Goal: Transaction & Acquisition: Purchase product/service

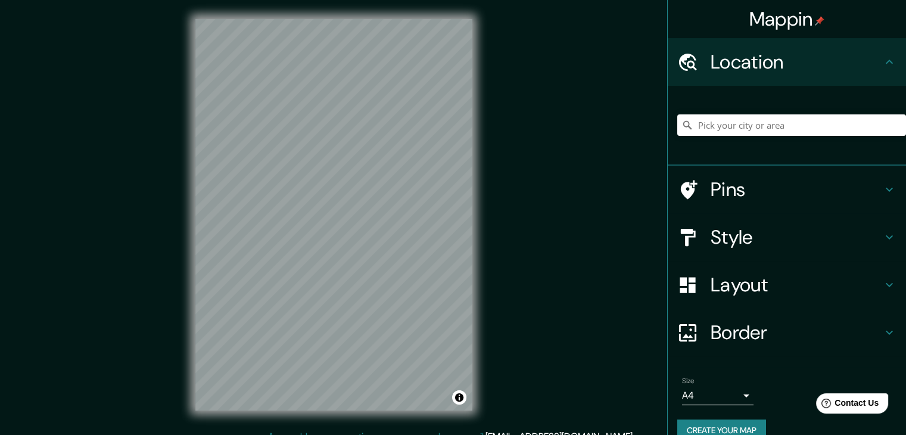
click at [717, 240] on h4 "Style" at bounding box center [795, 237] width 171 height 24
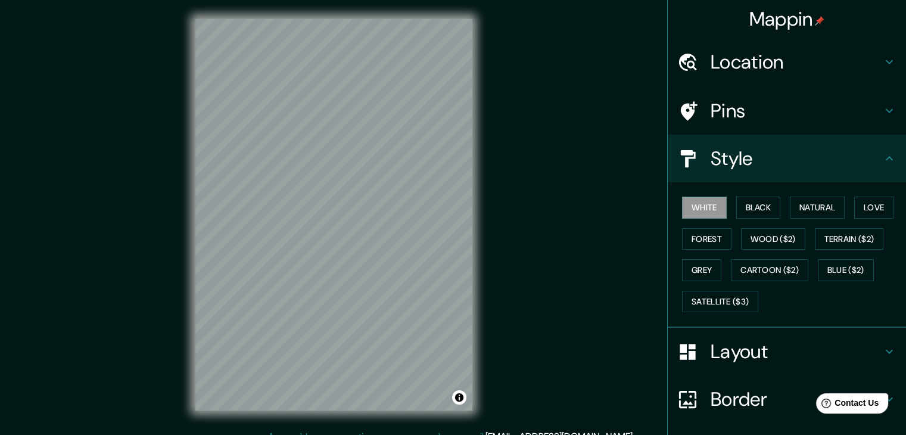
click at [755, 195] on div "White Black Natural Love Forest Wood ($2) Terrain ($2) Grey Cartoon ($2) Blue (…" at bounding box center [791, 254] width 229 height 125
click at [752, 215] on button "Black" at bounding box center [758, 207] width 45 height 22
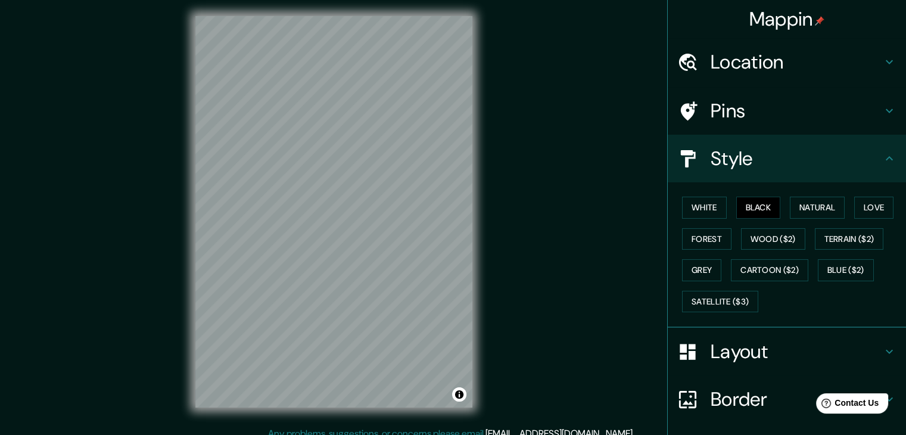
scroll to position [86, 0]
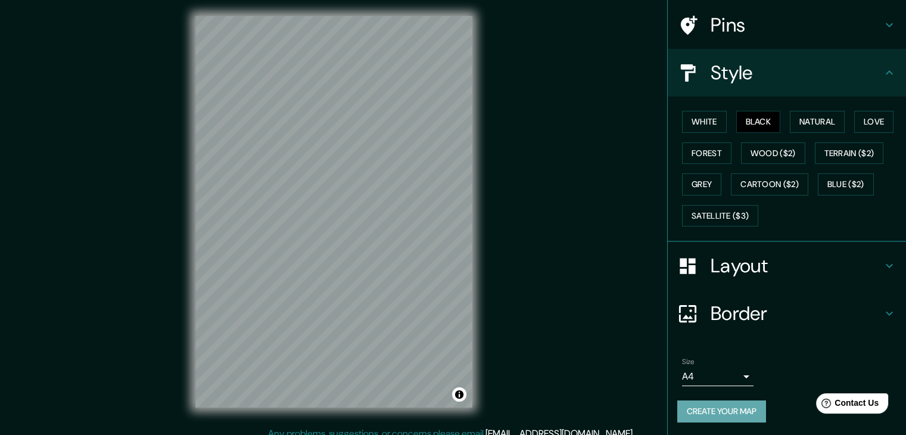
click at [707, 405] on button "Create your map" at bounding box center [721, 411] width 89 height 22
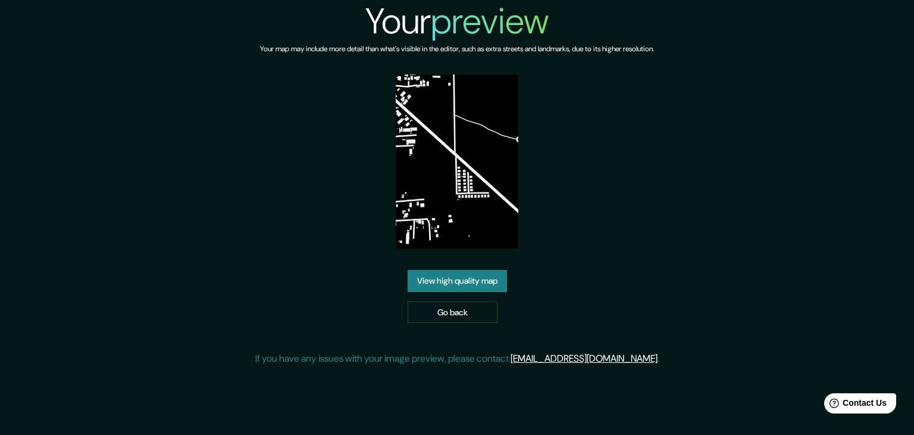
click at [472, 280] on link "View high quality map" at bounding box center [457, 281] width 99 height 22
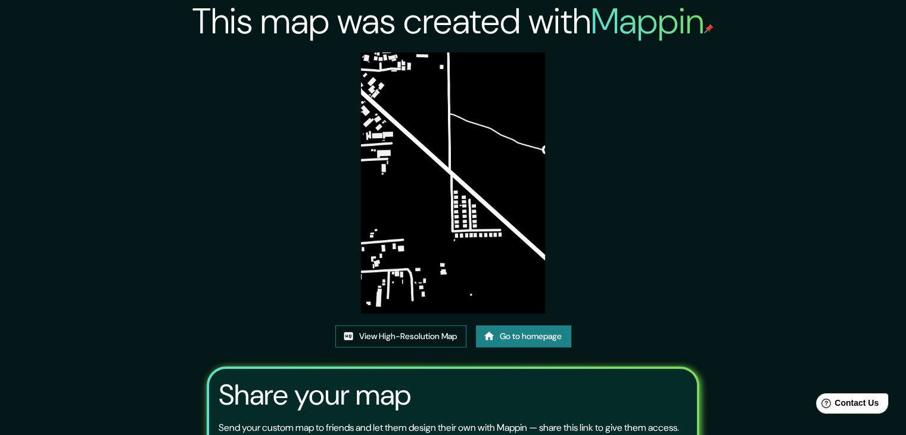
click at [424, 329] on link "View High-Resolution Map" at bounding box center [400, 336] width 131 height 22
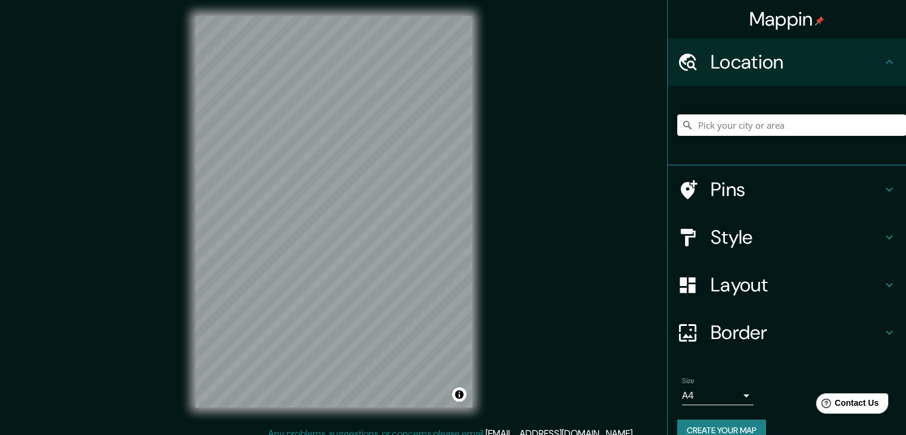
click at [691, 235] on div at bounding box center [693, 237] width 33 height 21
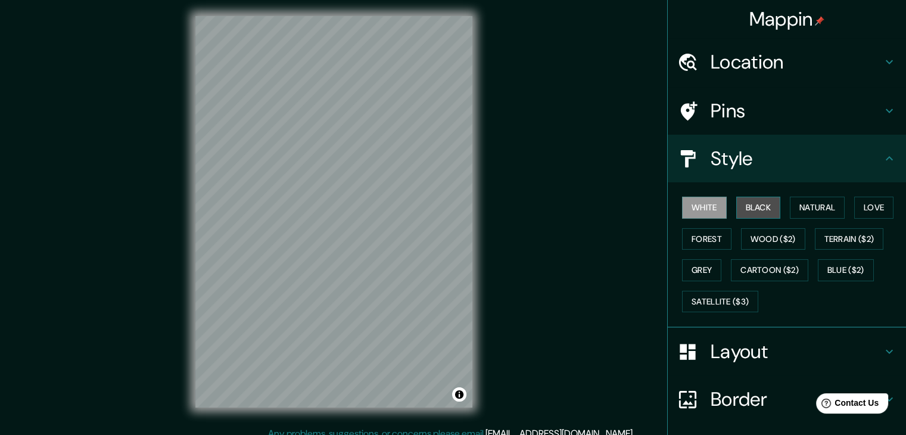
click at [750, 208] on button "Black" at bounding box center [758, 207] width 45 height 22
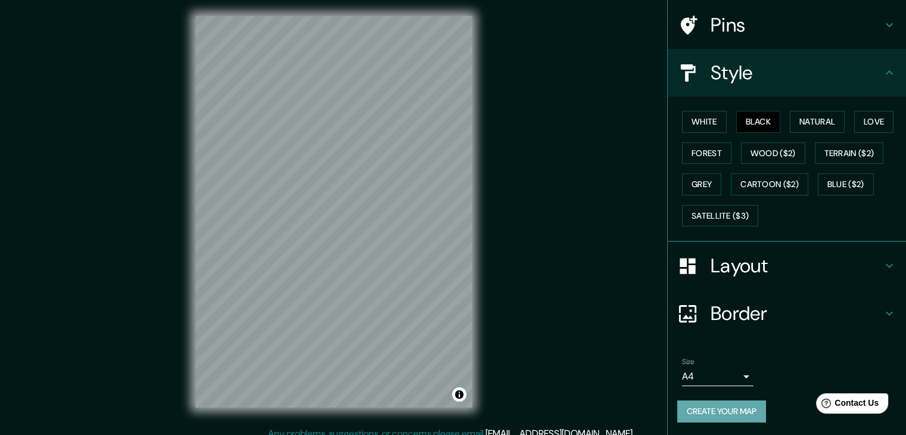
click at [700, 413] on button "Create your map" at bounding box center [721, 411] width 89 height 22
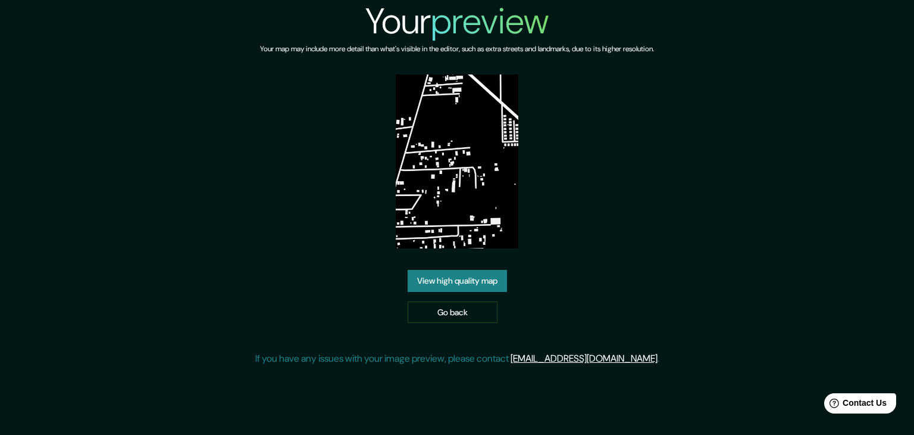
click at [481, 274] on link "View high quality map" at bounding box center [457, 281] width 99 height 22
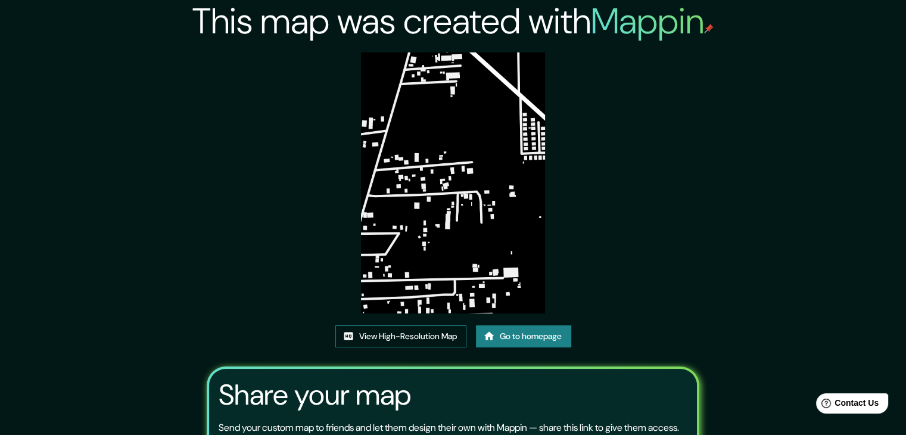
click at [426, 341] on link "View High-Resolution Map" at bounding box center [400, 336] width 131 height 22
